Goal: Transaction & Acquisition: Purchase product/service

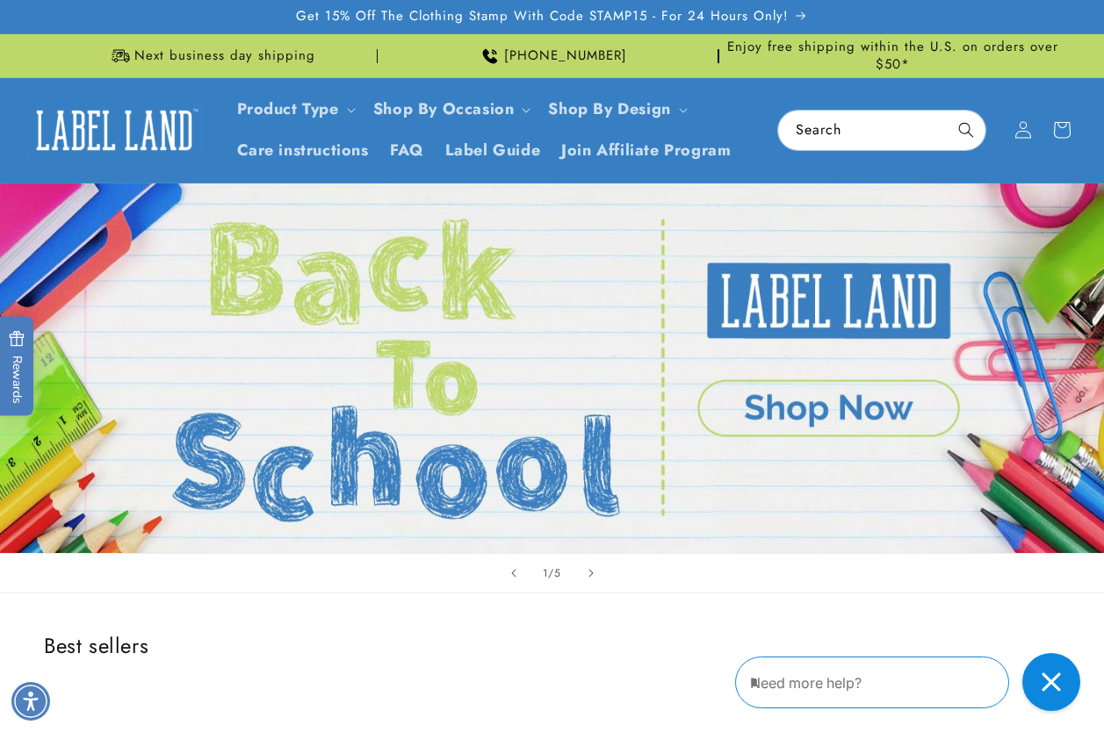
click at [1049, 624] on icon "Close gorgias live chat" at bounding box center [1051, 682] width 18 height 18
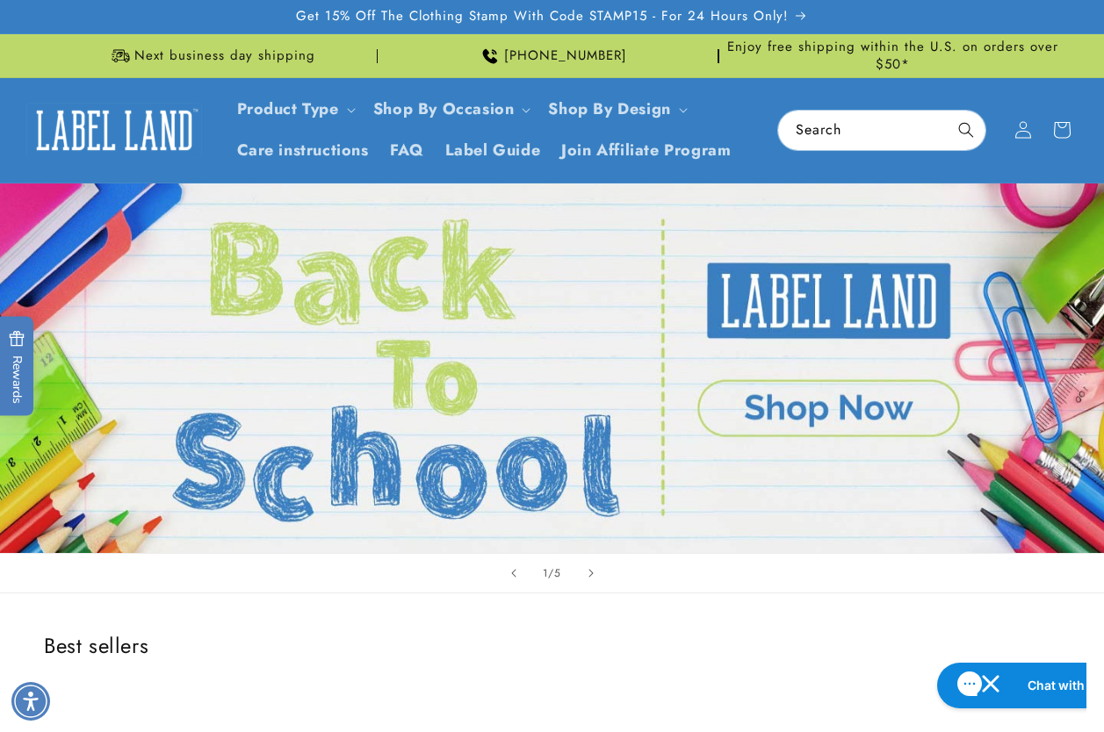
click at [1049, 624] on h2 "Chat with us" at bounding box center [1064, 686] width 75 height 18
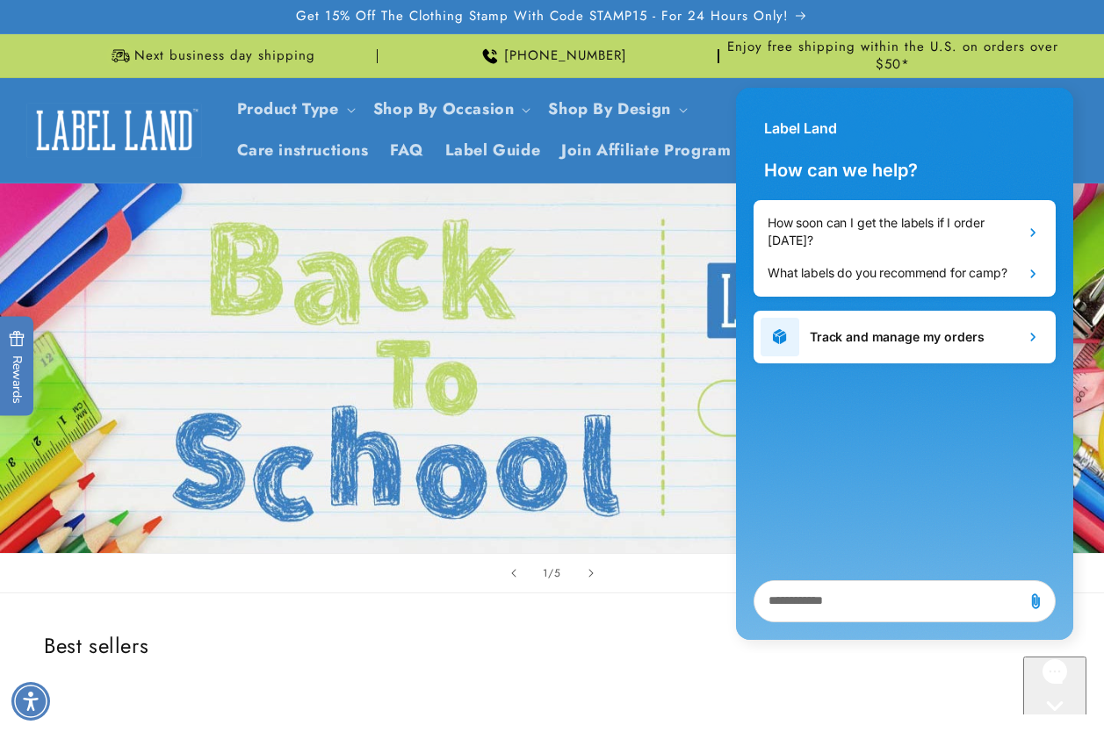
click at [1048, 624] on div "Gorgias live chat" at bounding box center [1054, 739] width 49 height 22
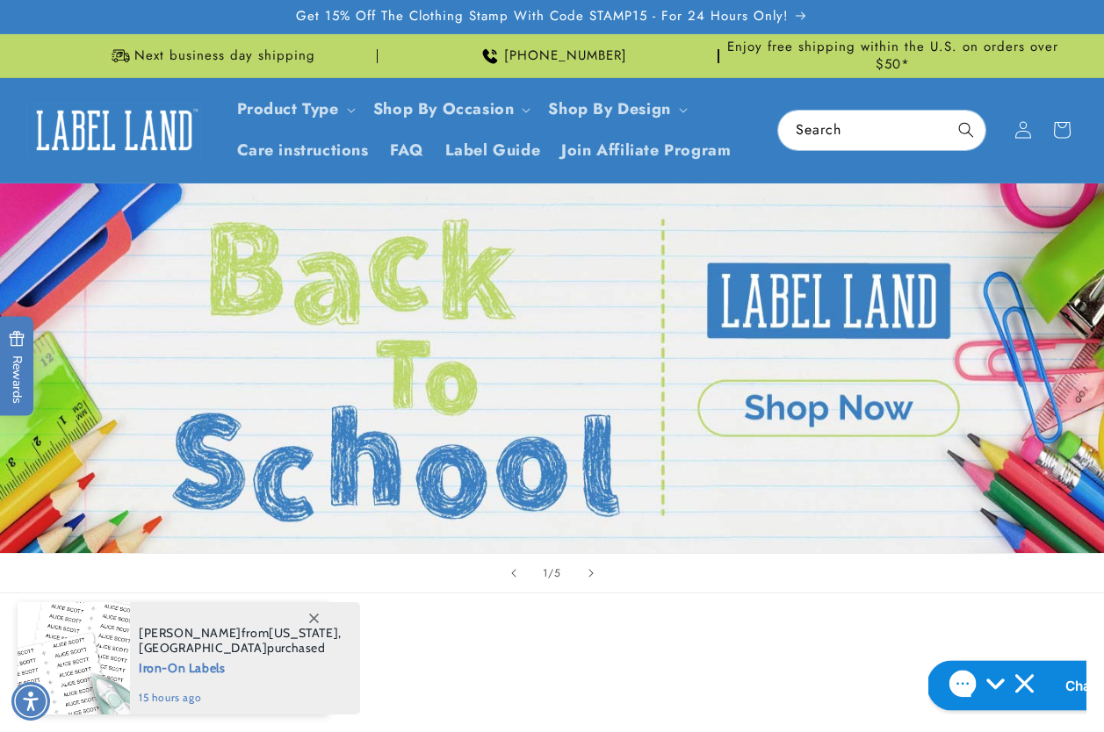
click at [977, 624] on button "Chat with us" at bounding box center [1038, 685] width 224 height 50
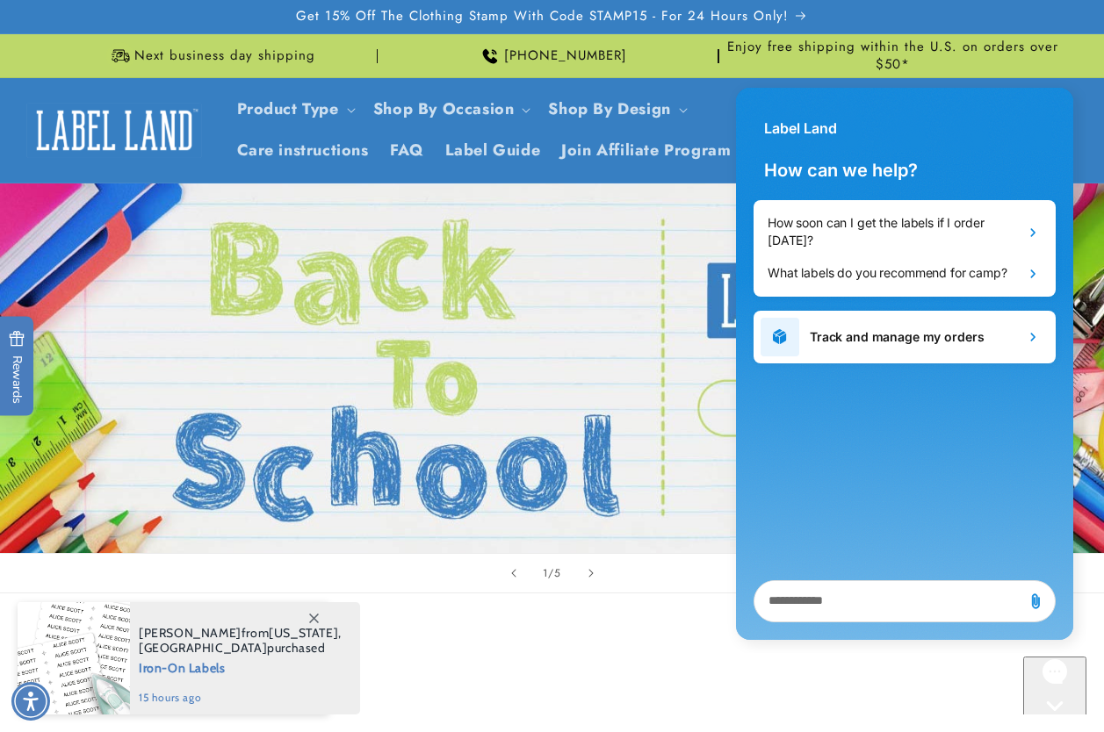
click at [1023, 624] on button "Chat with us" at bounding box center [1054, 722] width 63 height 131
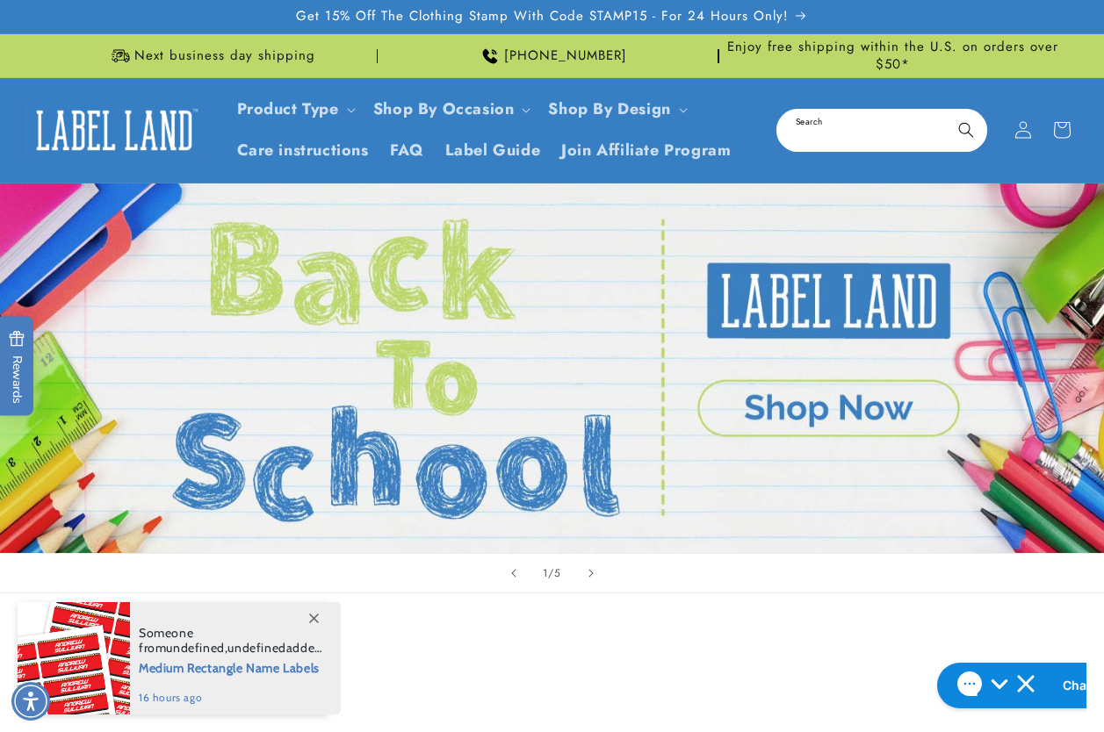
click at [818, 141] on input "Search" at bounding box center [881, 131] width 207 height 40
type input "**********"
click at [947, 111] on button "Search" at bounding box center [966, 130] width 39 height 39
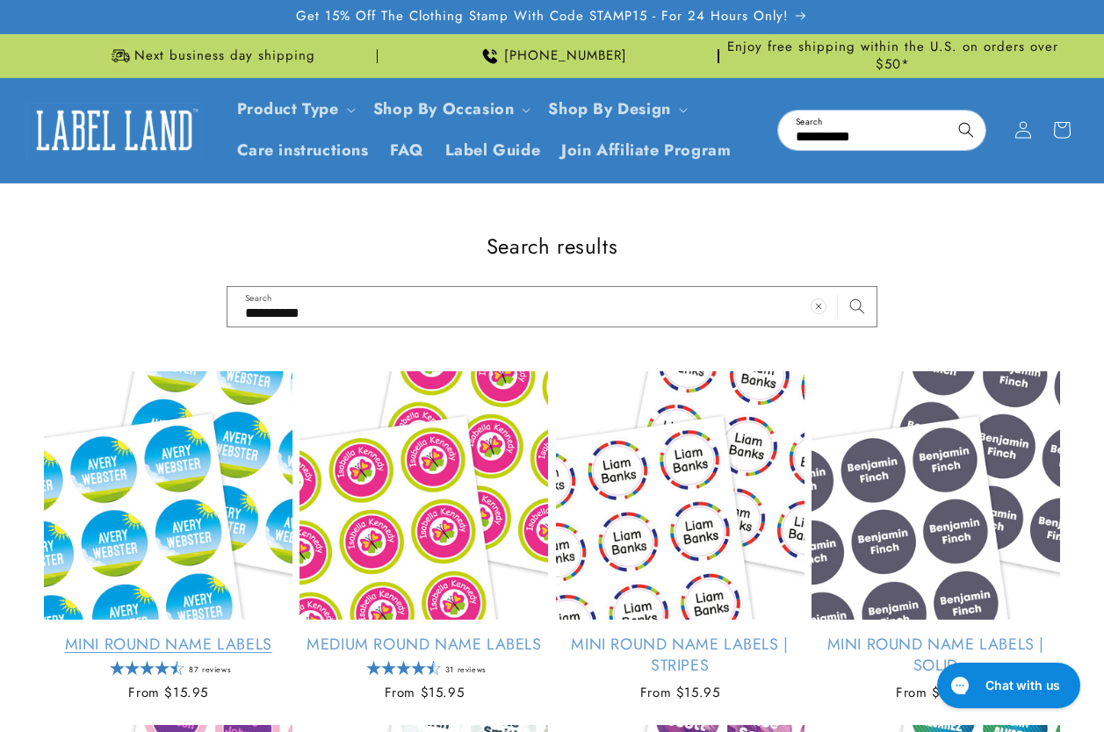
click at [184, 635] on link "Mini Round Name Labels" at bounding box center [168, 645] width 249 height 20
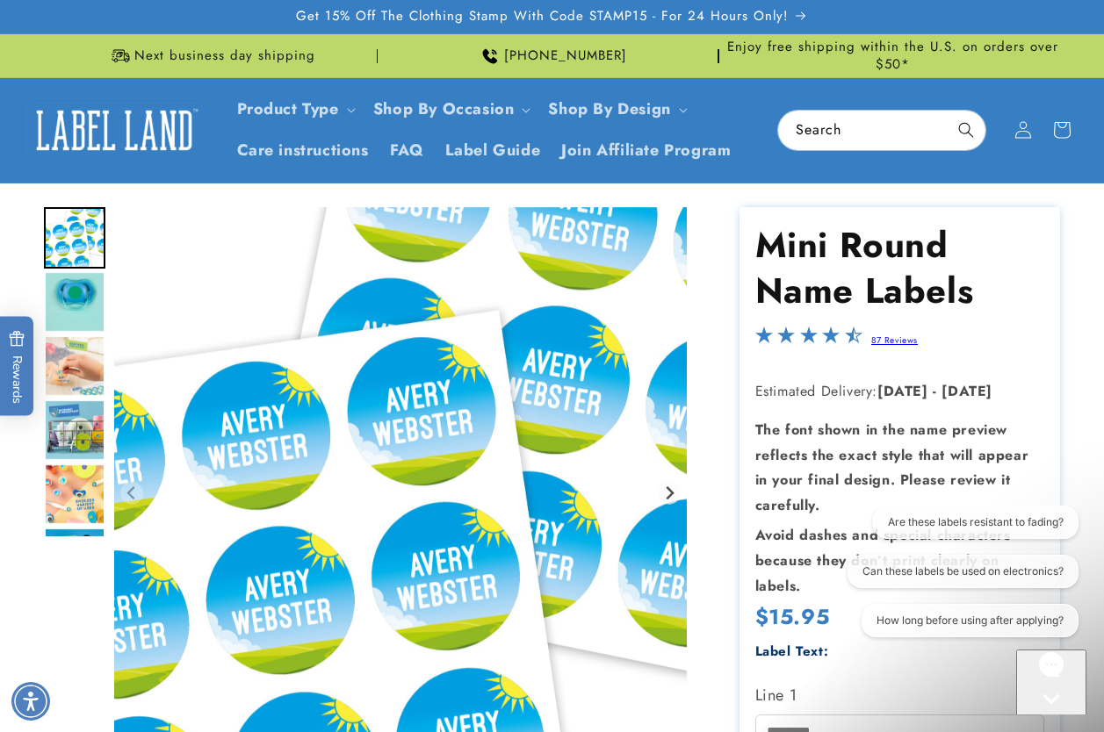
click at [1049, 721] on icon "Gorgias live chat" at bounding box center [1050, 729] width 17 height 17
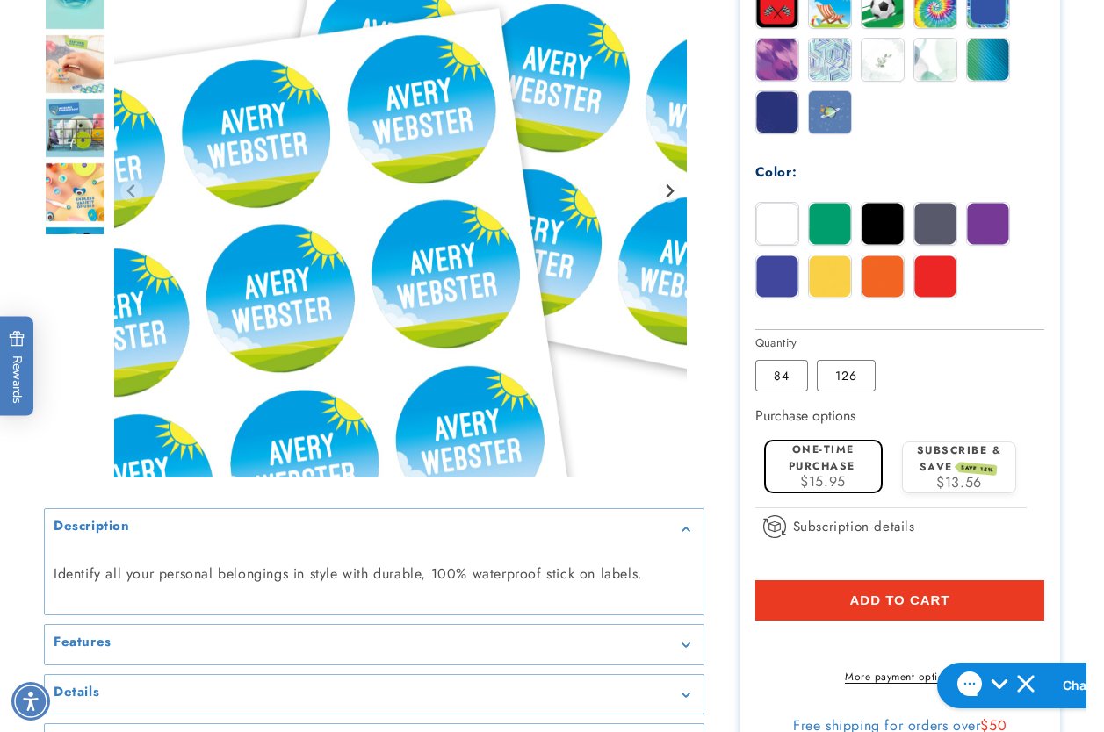
scroll to position [1229, 0]
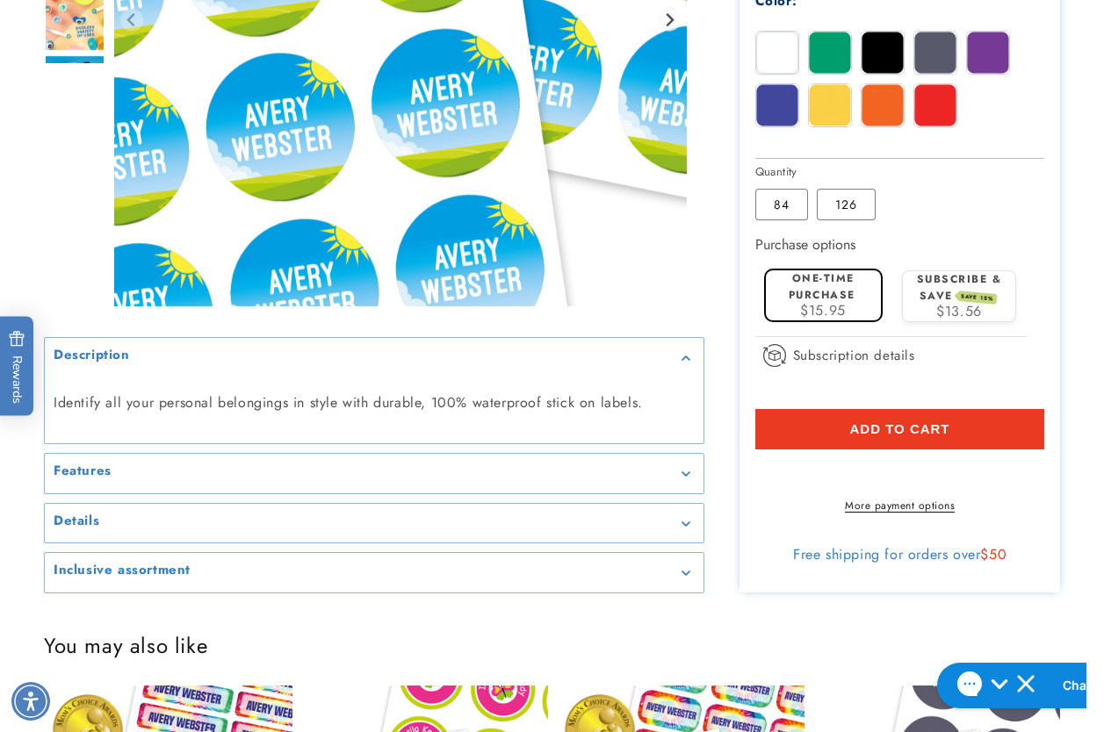
drag, startPoint x: 1077, startPoint y: 242, endPoint x: 782, endPoint y: 239, distance: 294.2
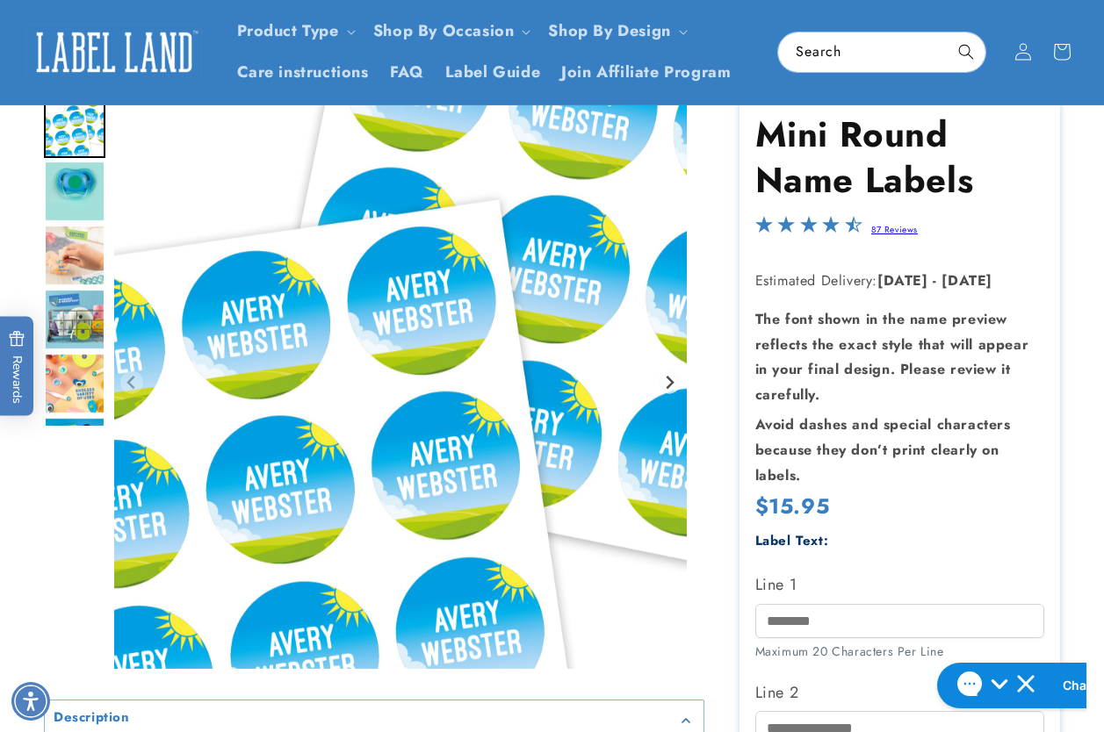
scroll to position [0, 0]
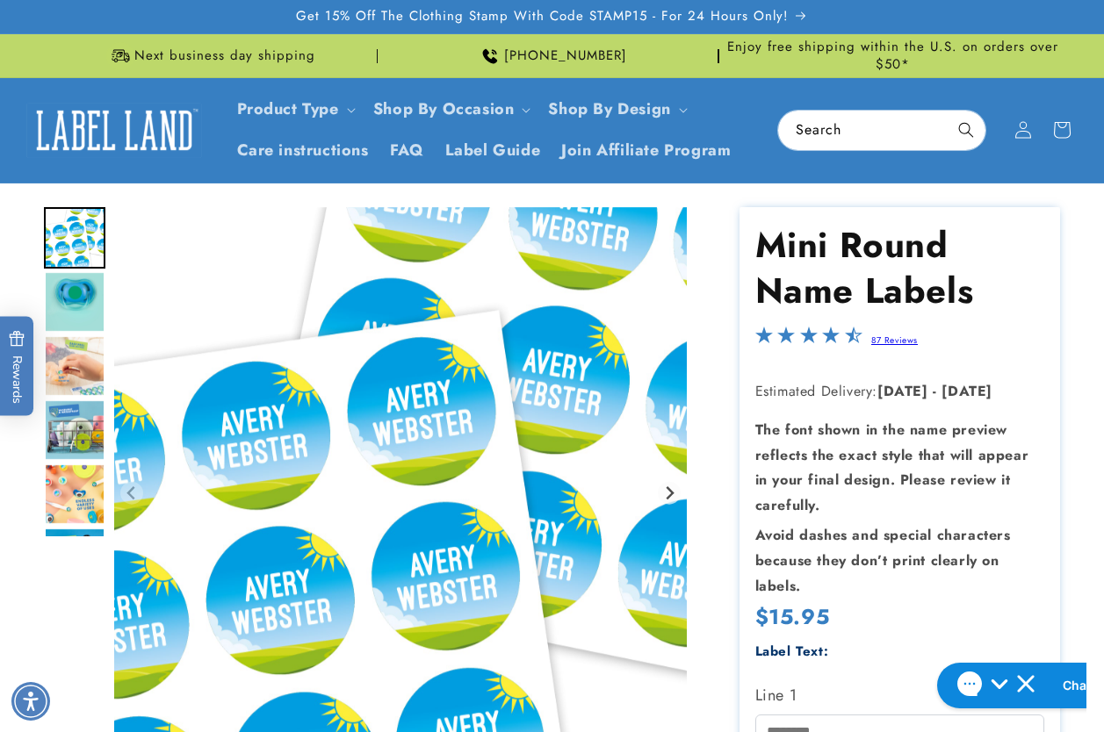
click at [141, 117] on img at bounding box center [114, 130] width 176 height 54
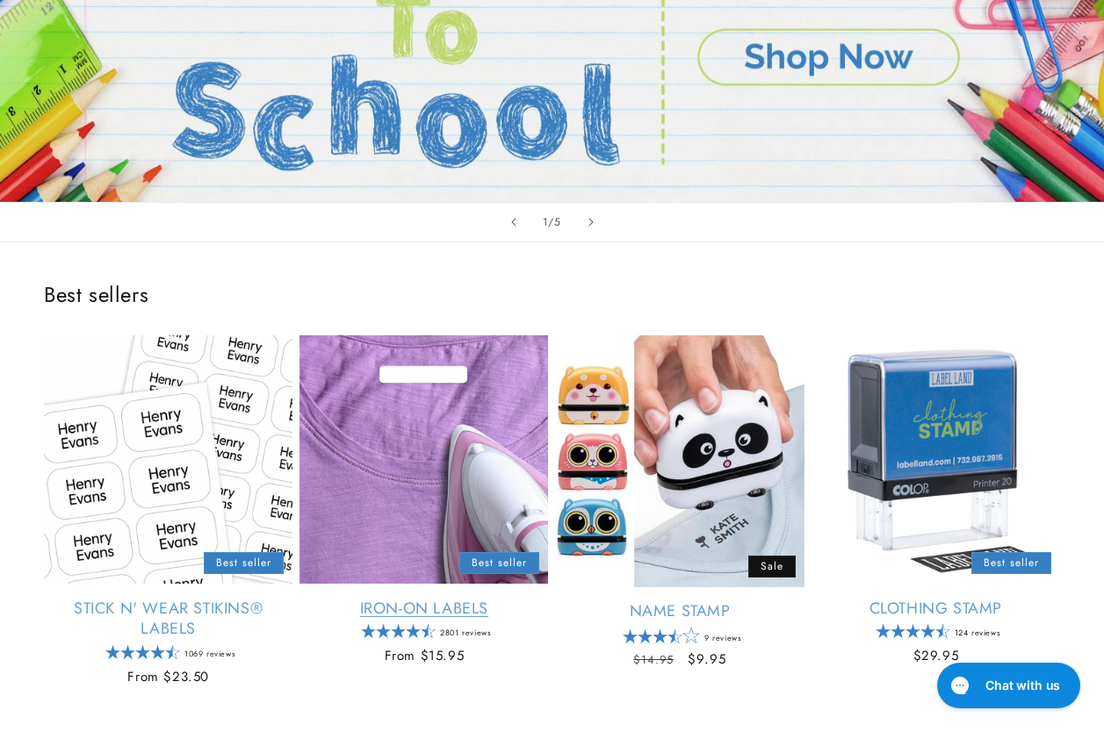
scroll to position [439, 0]
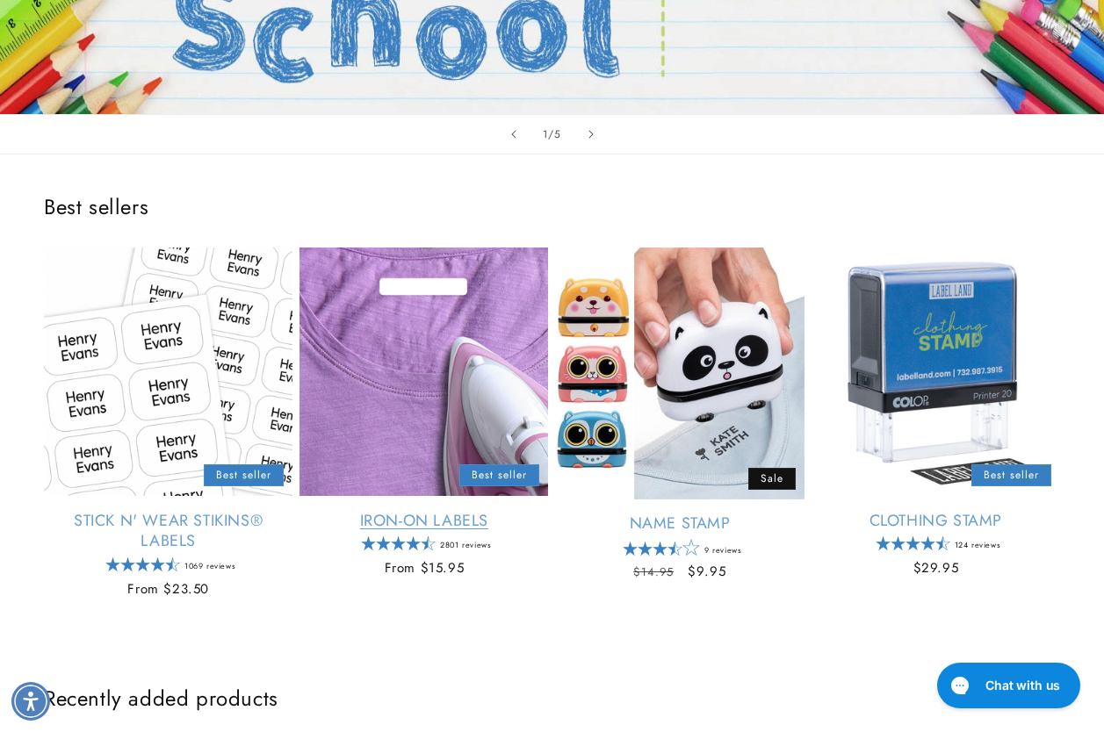
click at [429, 511] on link "Iron-On Labels" at bounding box center [423, 521] width 249 height 20
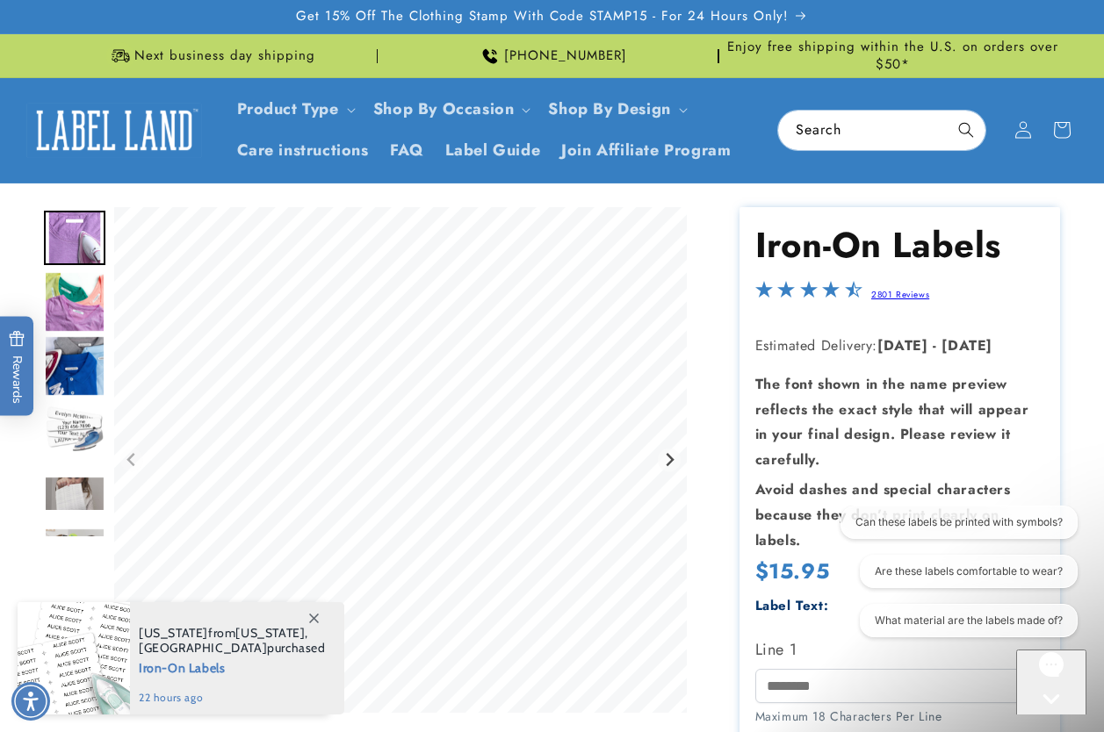
click at [862, 152] on header "Product Type Product Type Clothing Labels Clothing Stamps Logo Decals Multi-Use…" at bounding box center [552, 130] width 1104 height 105
click at [865, 143] on input "Search" at bounding box center [881, 131] width 207 height 40
type input "****"
click at [947, 111] on button "Search" at bounding box center [966, 130] width 39 height 39
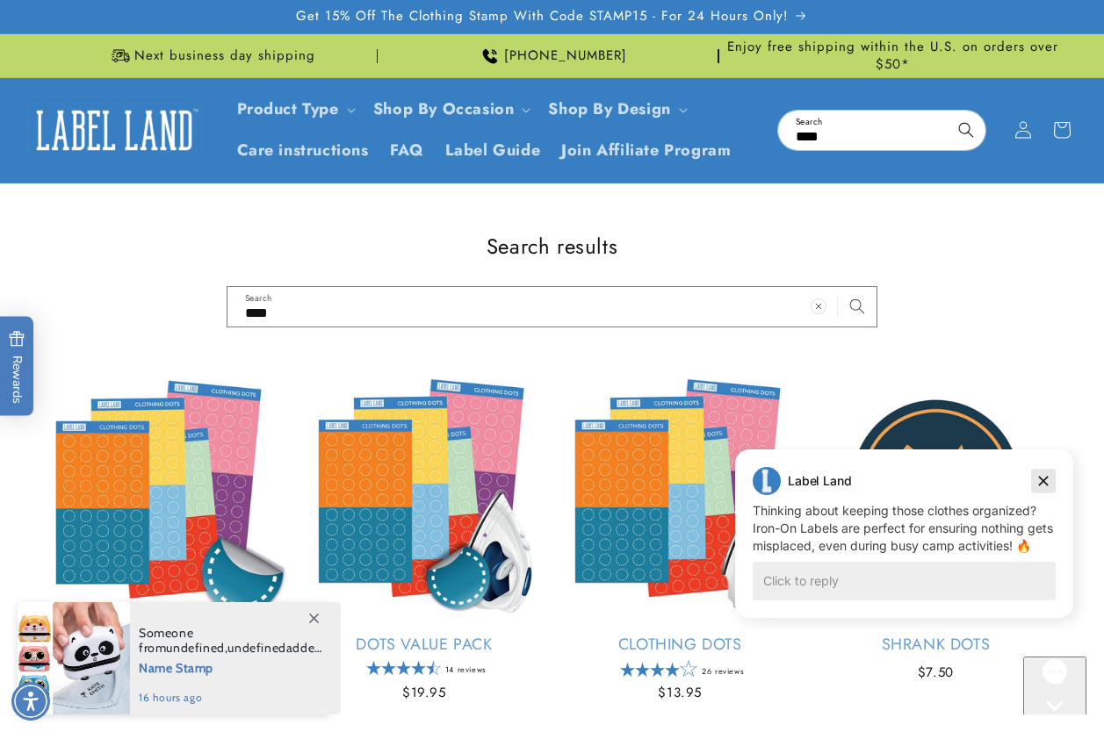
click at [1035, 476] on icon "Dismiss campaign" at bounding box center [1044, 481] width 18 height 21
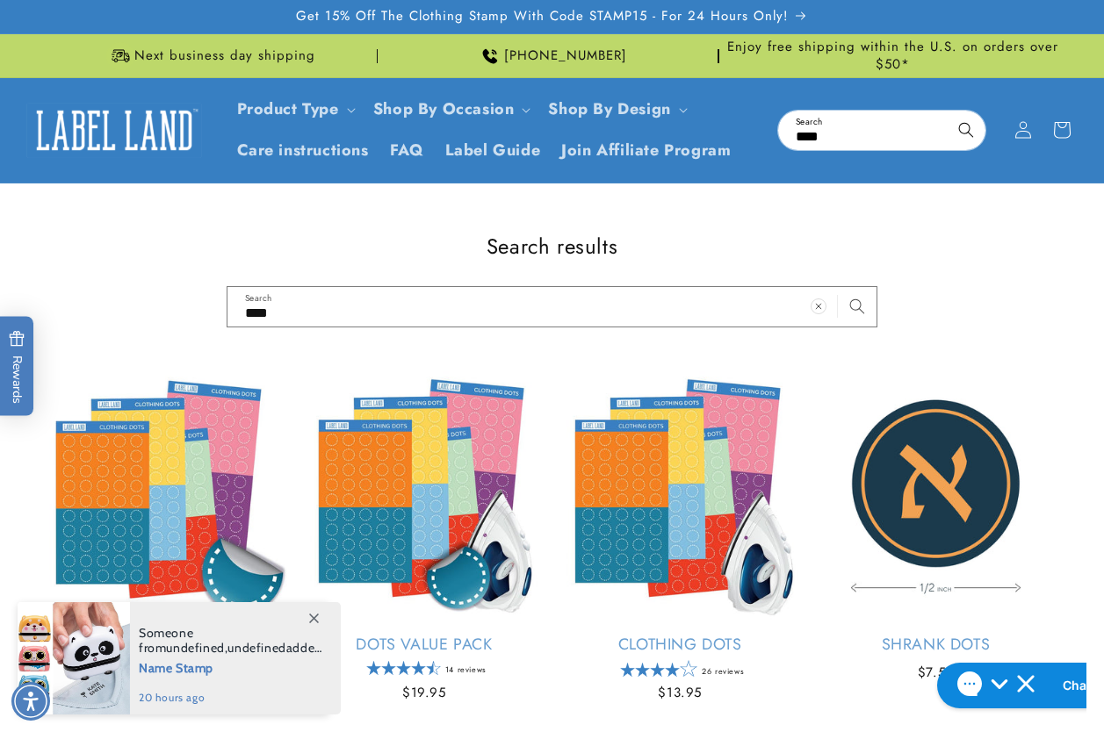
drag, startPoint x: 971, startPoint y: 225, endPoint x: 929, endPoint y: 232, distance: 42.7
click at [971, 225] on div "Search results **** Search Sticky Dots Empty heading Sticky Dots 24 reviews Reg…" at bounding box center [552, 654] width 1104 height 941
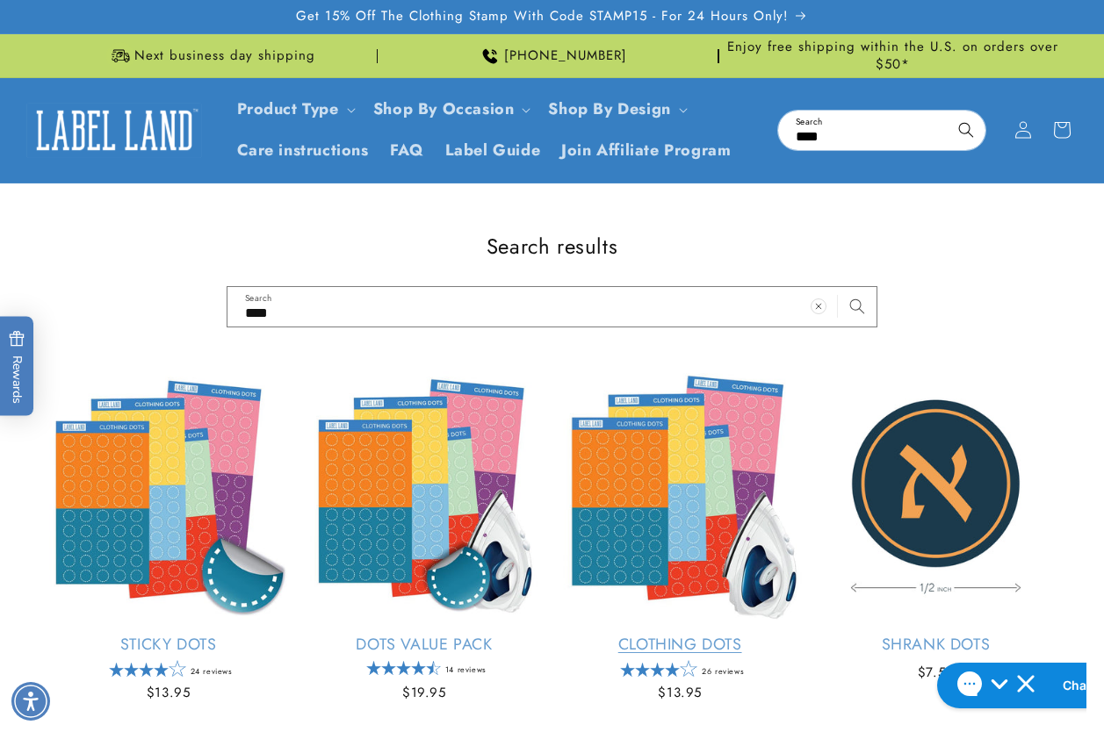
click at [707, 635] on link "Clothing Dots" at bounding box center [680, 645] width 249 height 20
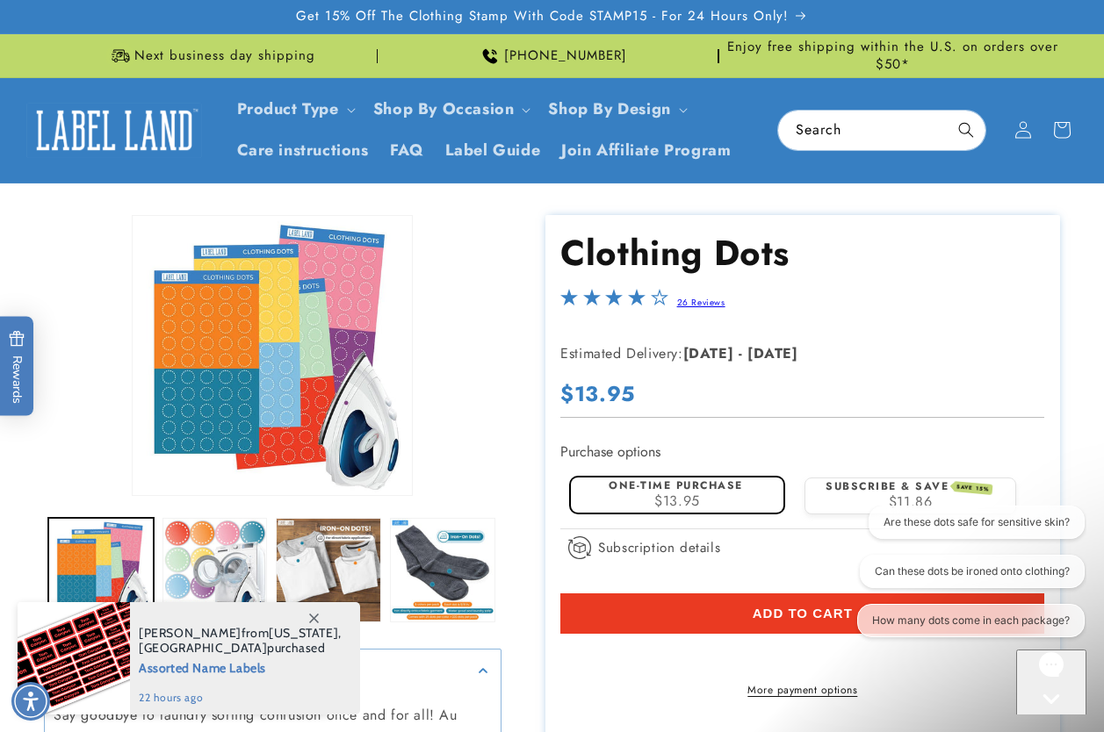
click at [1058, 721] on icon "Gorgias live chat" at bounding box center [1051, 730] width 18 height 18
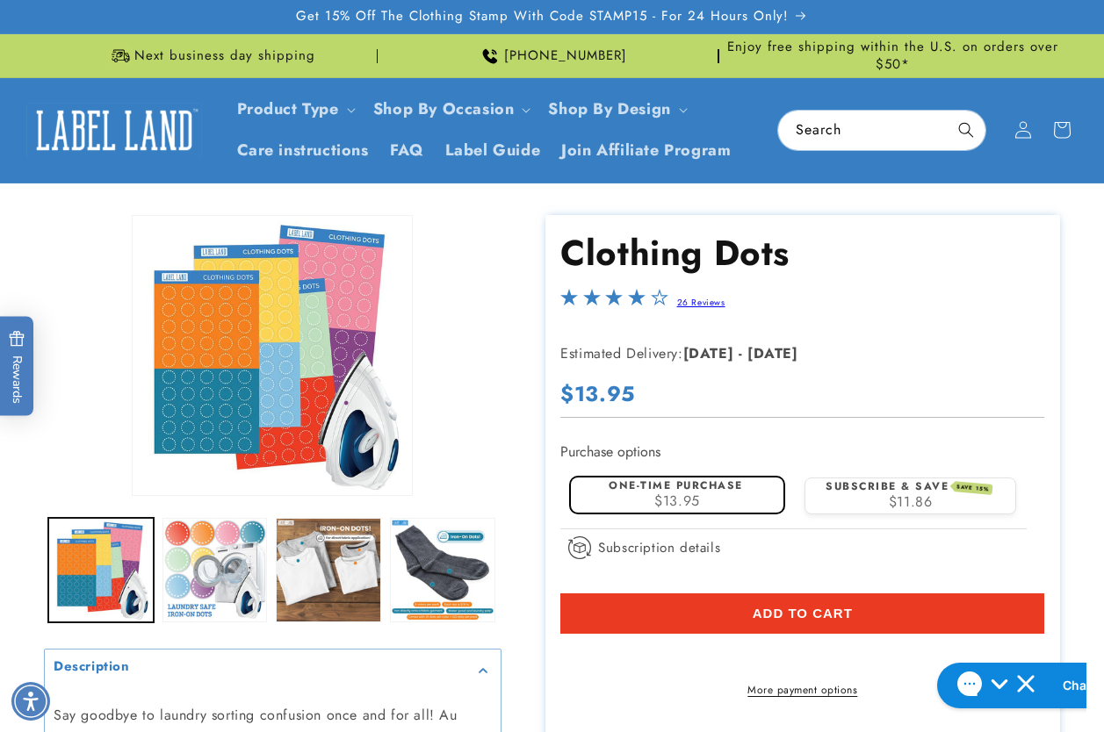
click at [1102, 305] on div "Skip to product information Open media 1 in modal Open media 2 in modal Open me…" at bounding box center [552, 628] width 1104 height 826
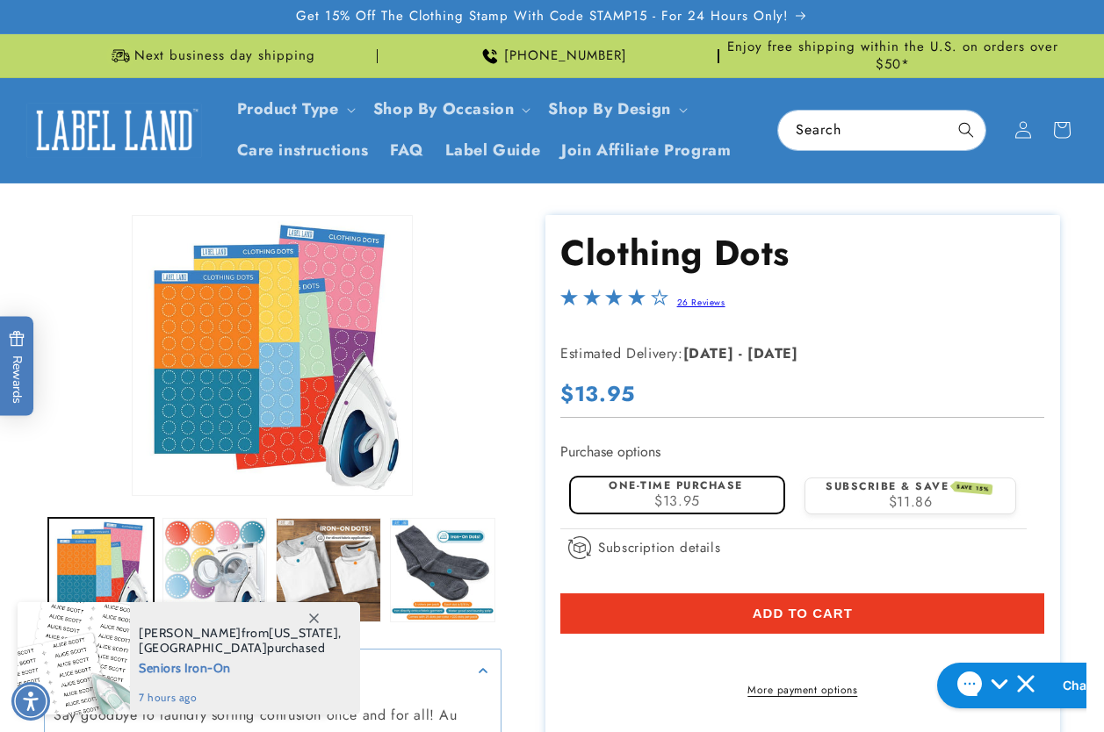
click at [1090, 292] on div "Skip to product information Open media 1 in modal Open media 2 in modal Open me…" at bounding box center [552, 628] width 1104 height 826
